Goal: Information Seeking & Learning: Learn about a topic

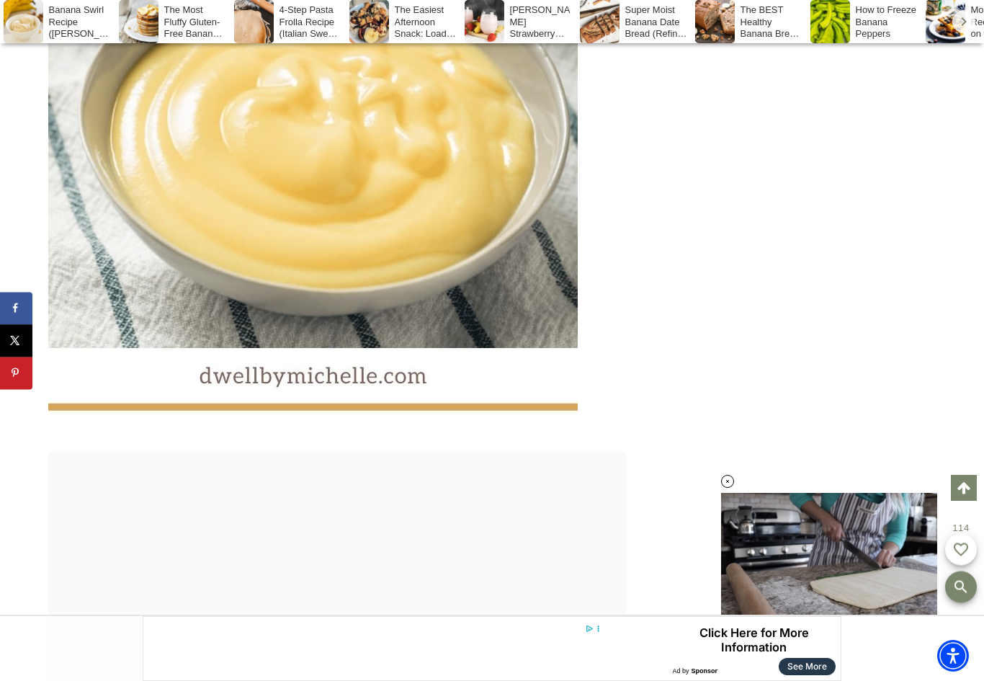
scroll to position [5863, 0]
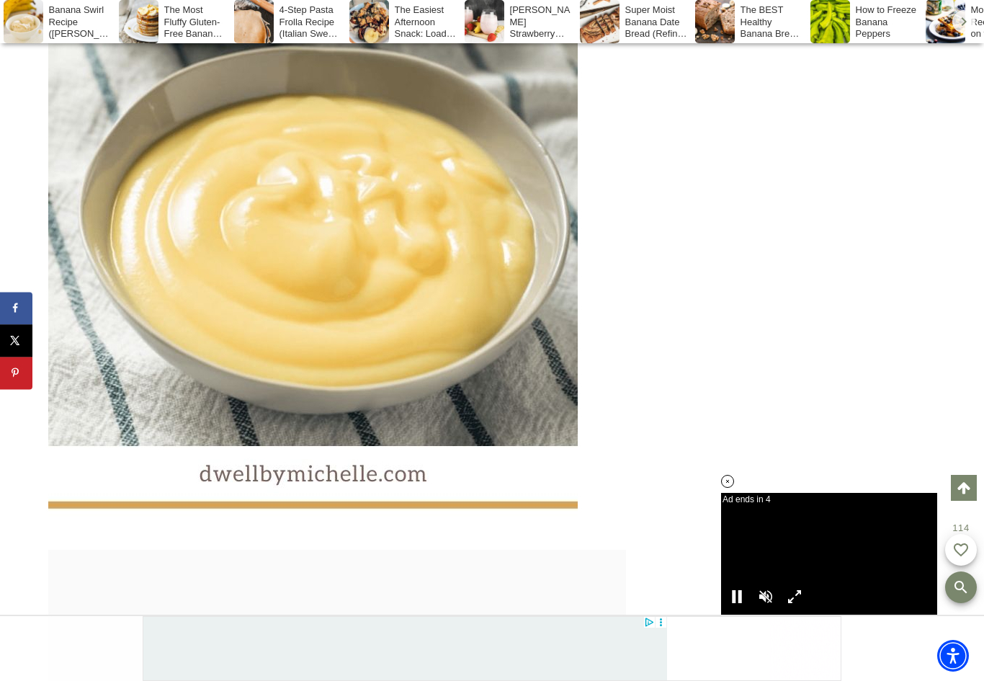
scroll to position [5586, 0]
